Goal: Navigation & Orientation: Find specific page/section

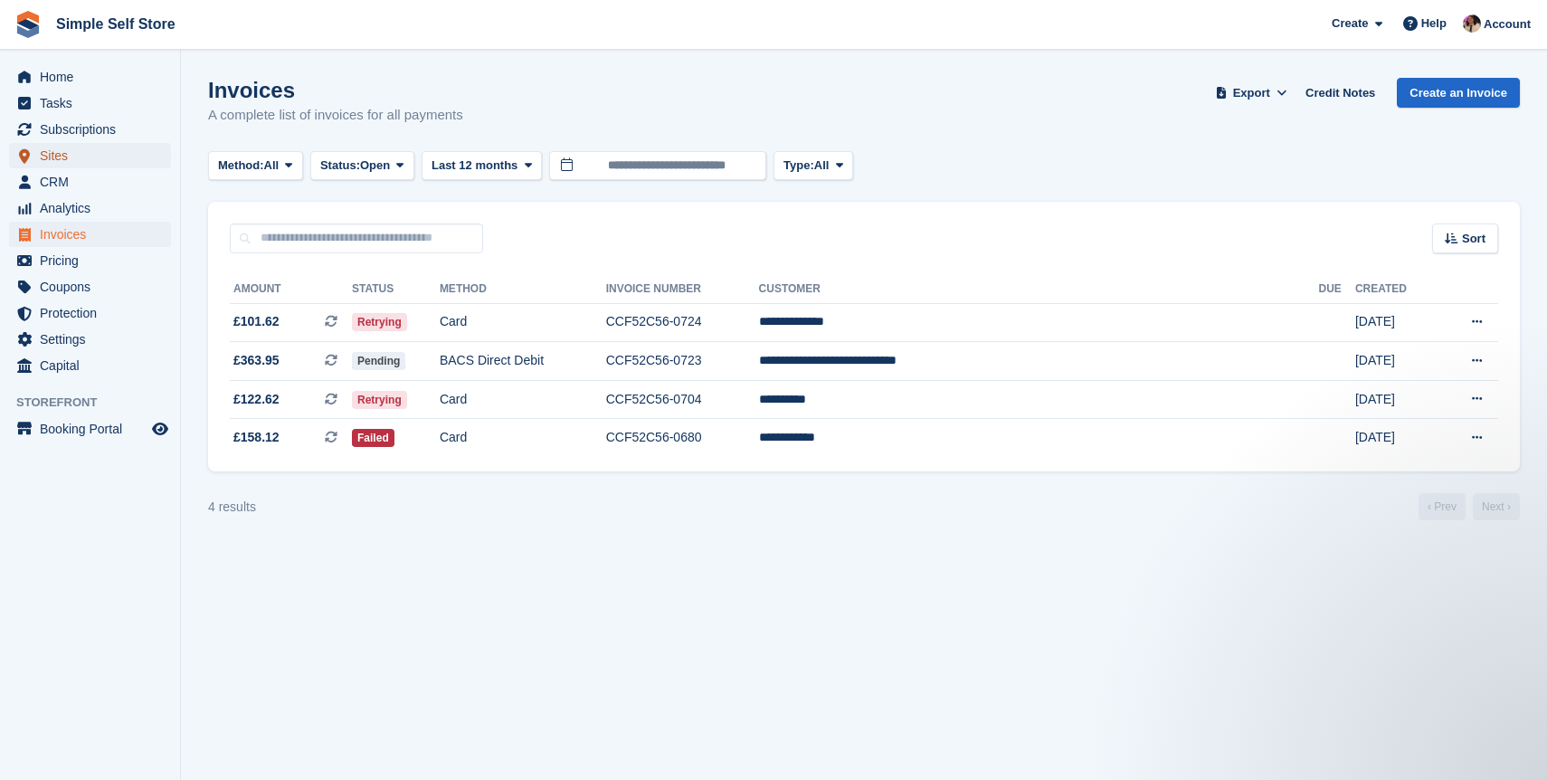
click at [67, 152] on span "Sites" at bounding box center [94, 155] width 109 height 25
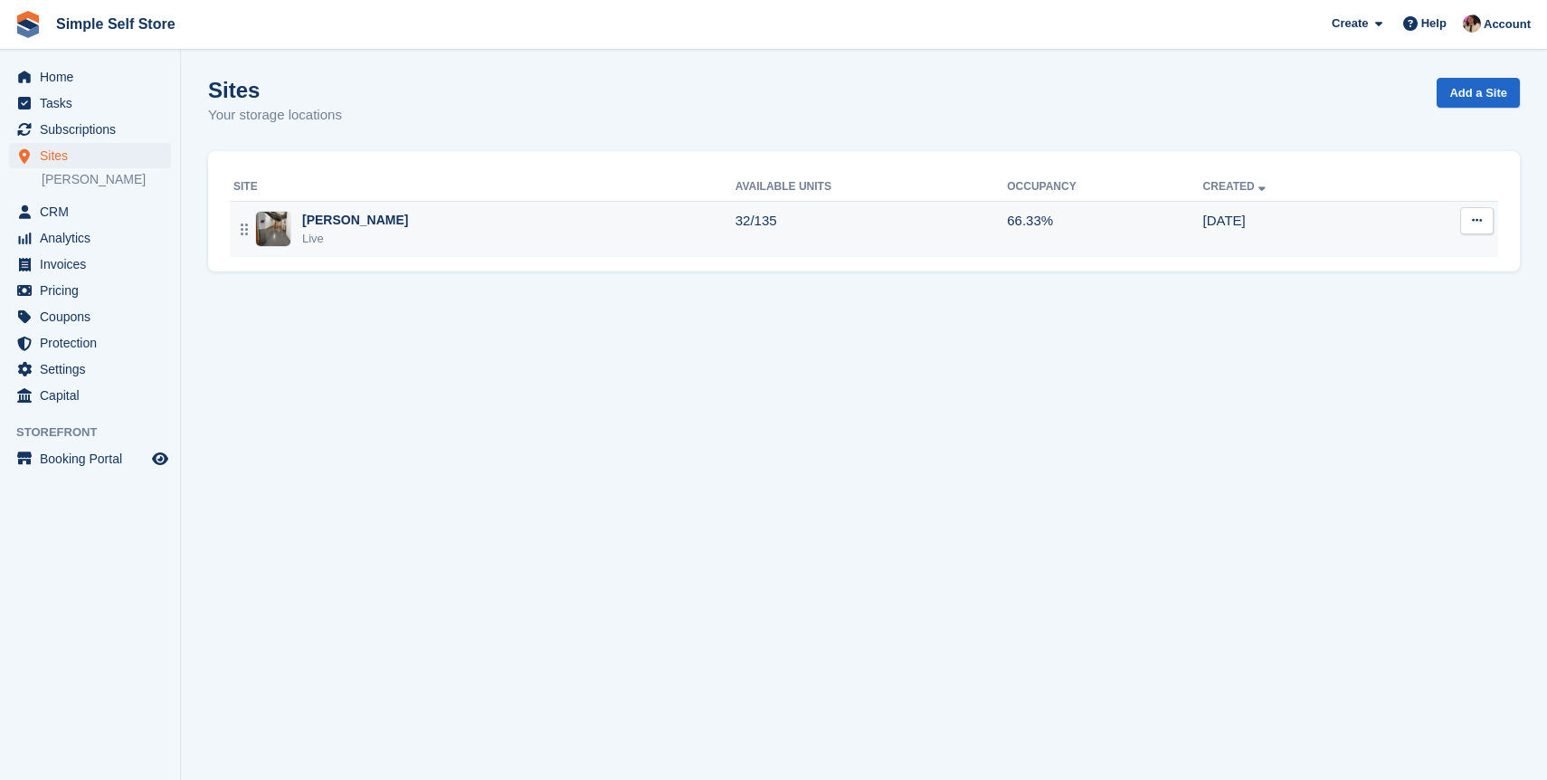
click at [394, 223] on div "Newhouse Live" at bounding box center [484, 229] width 502 height 37
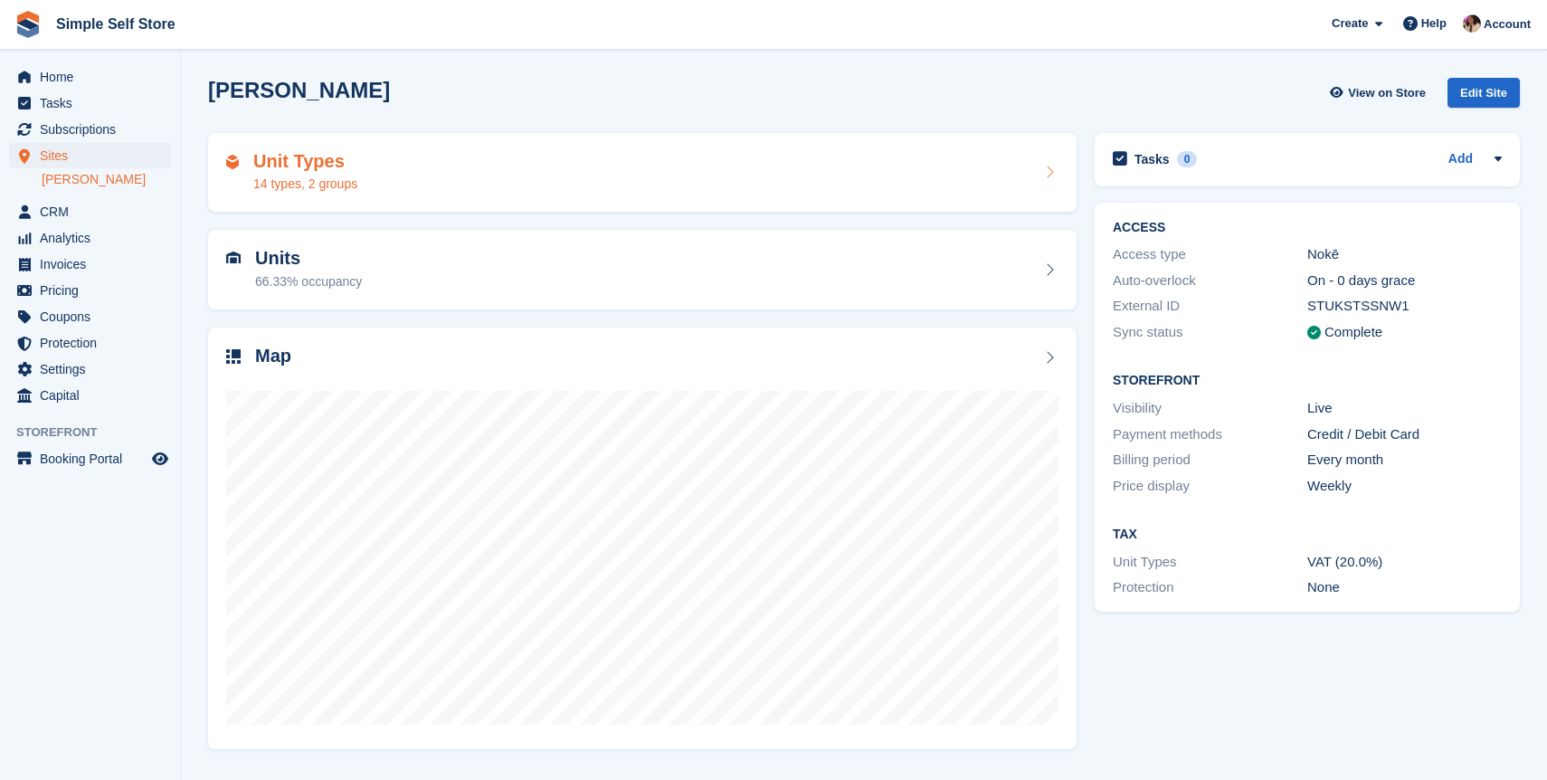
click at [516, 160] on div "Unit Types 14 types, 2 groups" at bounding box center [642, 172] width 832 height 43
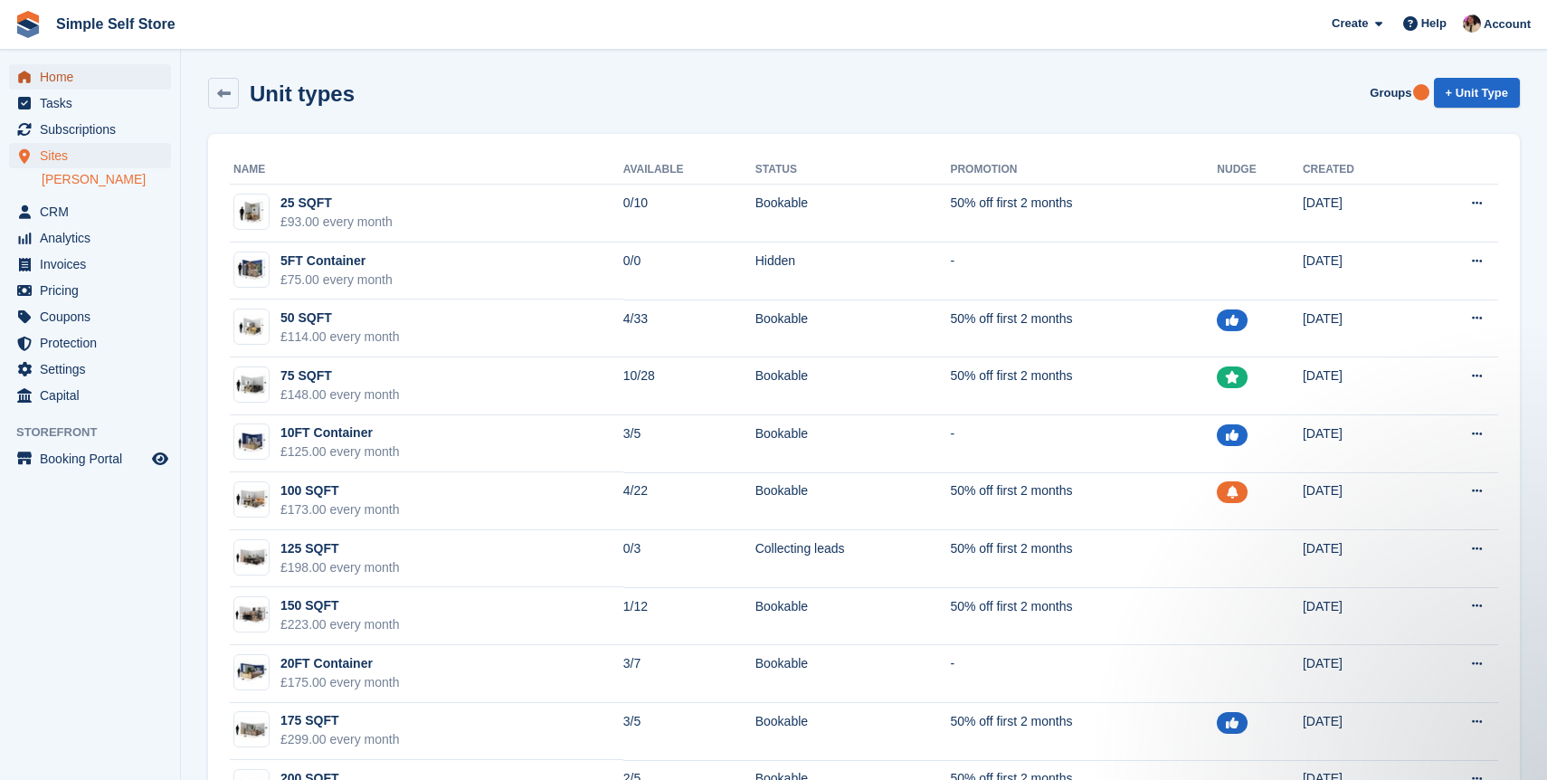
click at [63, 73] on span "Home" at bounding box center [94, 76] width 109 height 25
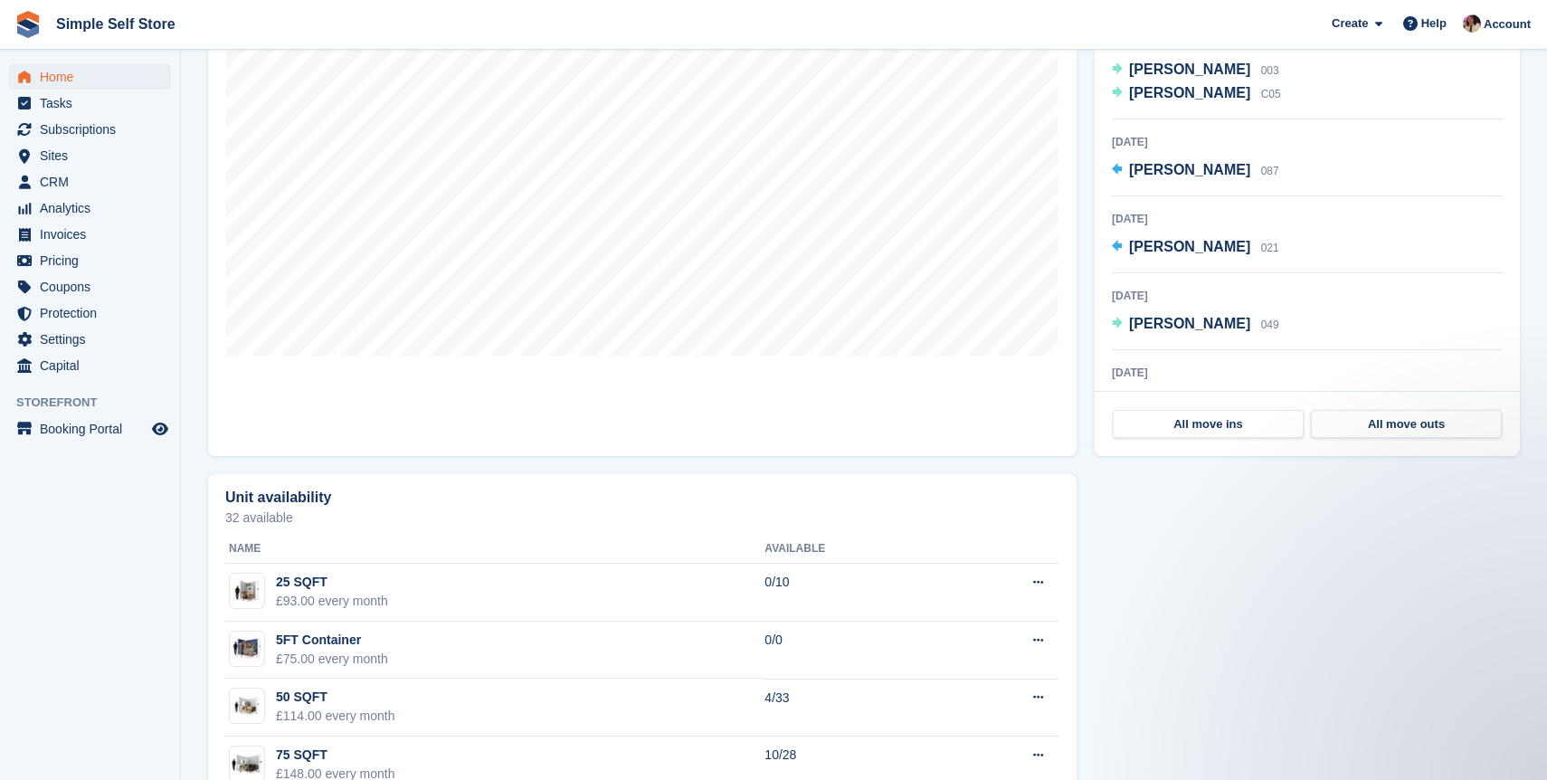
scroll to position [618, 0]
